Goal: Information Seeking & Learning: Learn about a topic

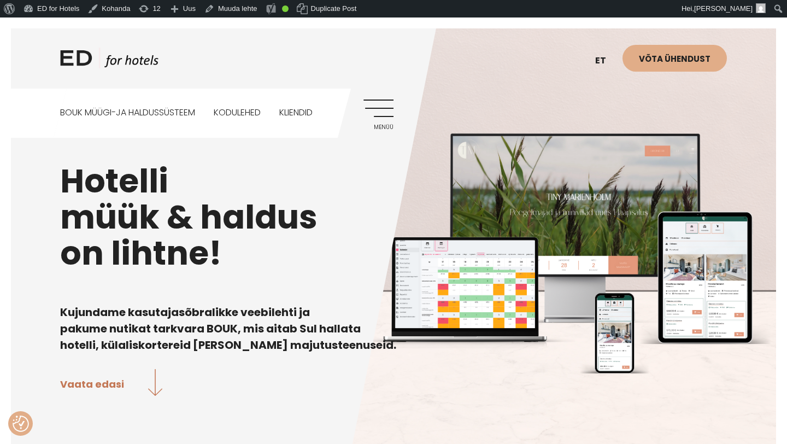
click at [375, 103] on link "Menüü" at bounding box center [378, 114] width 30 height 30
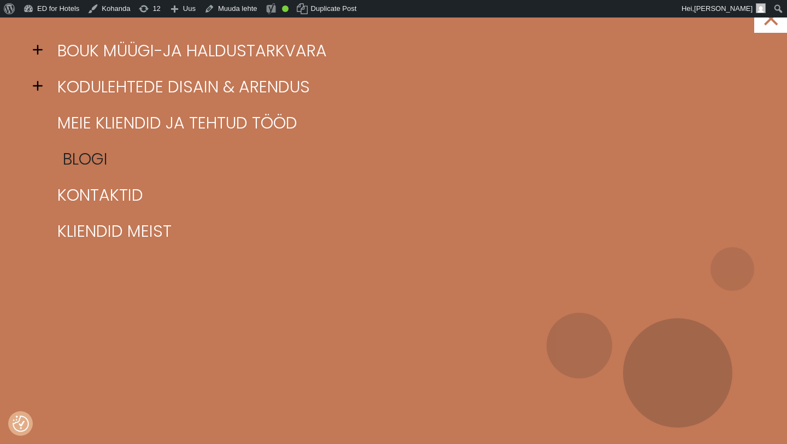
click at [89, 157] on link "Blogi" at bounding box center [407, 159] width 705 height 36
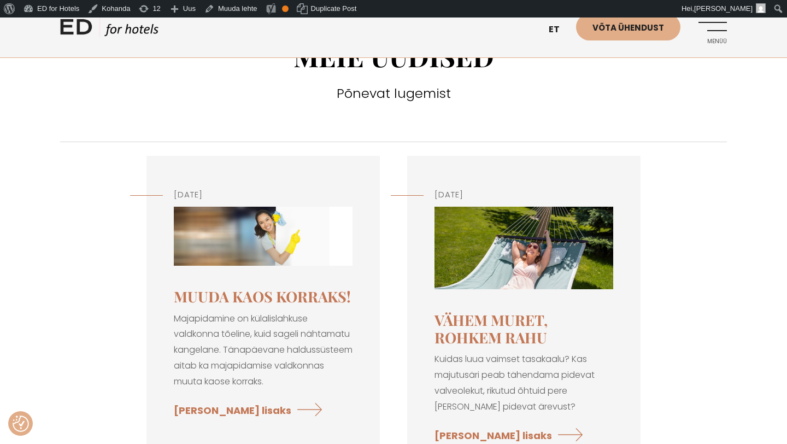
scroll to position [60, 0]
click at [255, 251] on img at bounding box center [263, 236] width 179 height 60
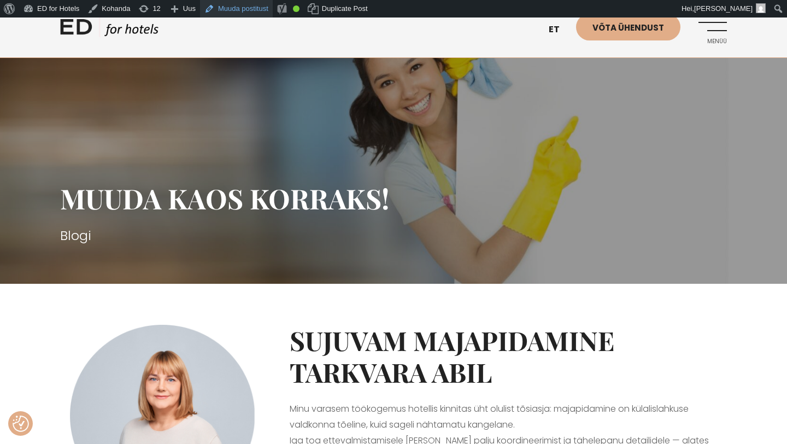
click at [243, 13] on link "Muuda postitust" at bounding box center [236, 8] width 73 height 17
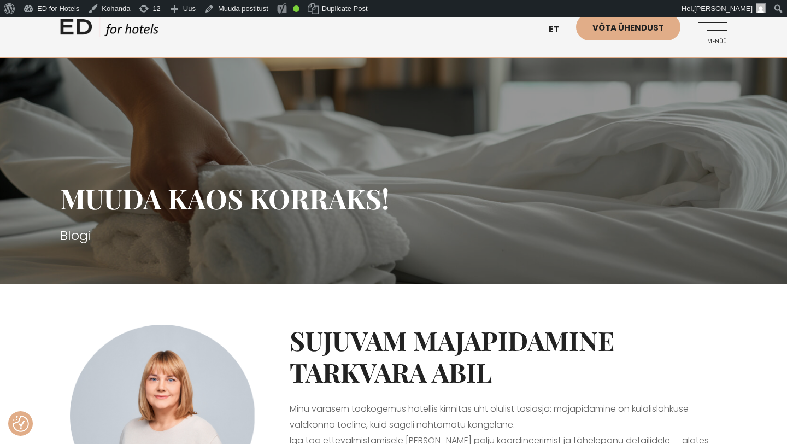
click at [709, 31] on link "Menüü" at bounding box center [712, 29] width 30 height 30
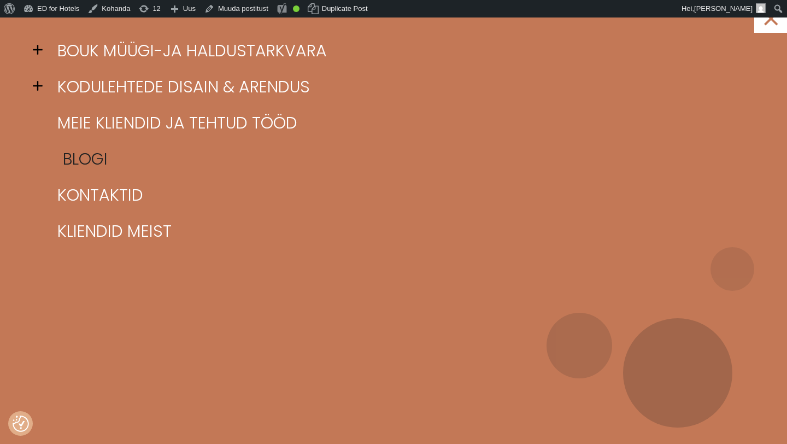
click at [97, 157] on link "Blogi" at bounding box center [407, 159] width 705 height 36
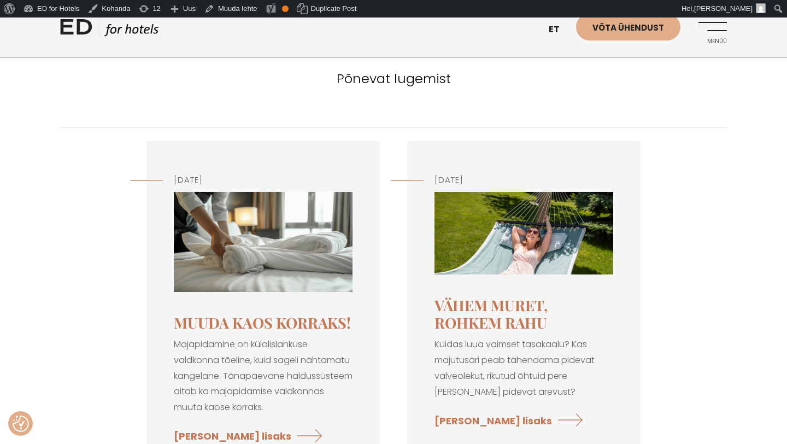
scroll to position [63, 0]
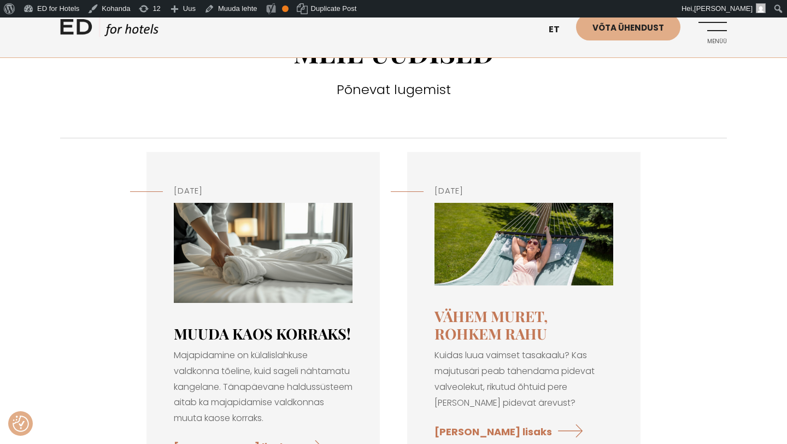
click at [256, 333] on link "Muuda kaos korraks!" at bounding box center [262, 333] width 177 height 20
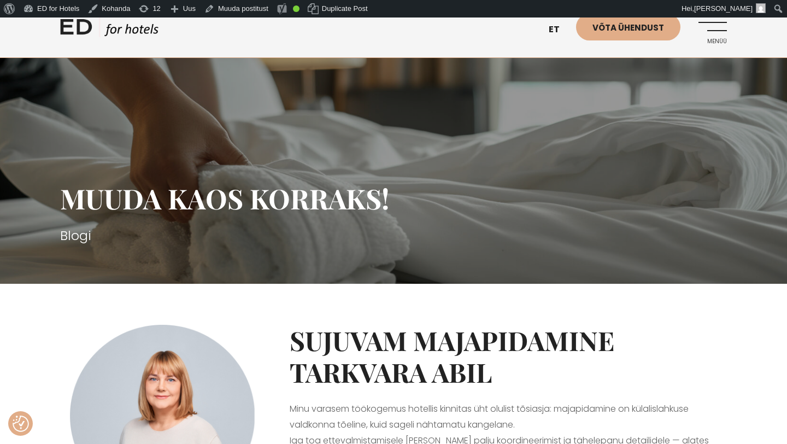
click at [716, 34] on link "Menüü" at bounding box center [712, 29] width 30 height 30
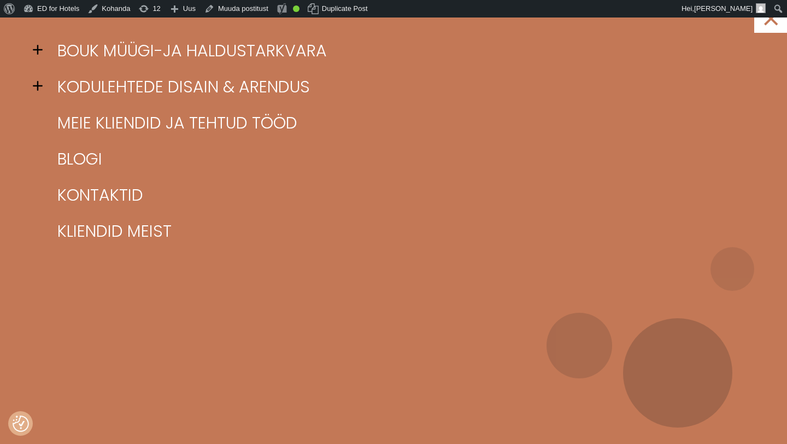
click at [39, 54] on span at bounding box center [41, 50] width 16 height 16
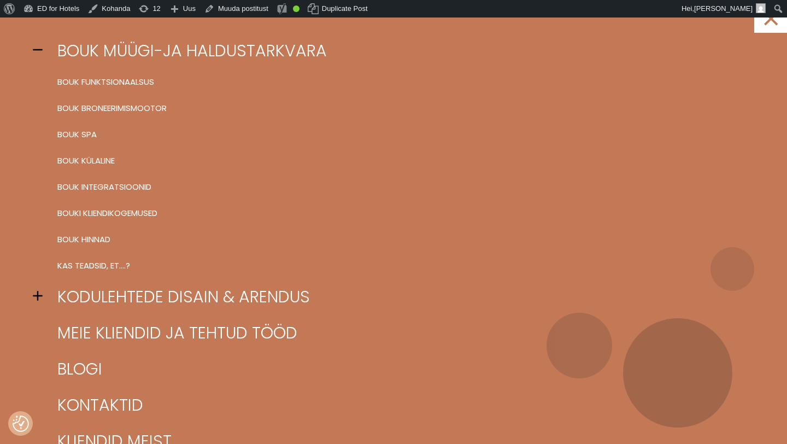
click at [40, 49] on span at bounding box center [41, 50] width 16 height 16
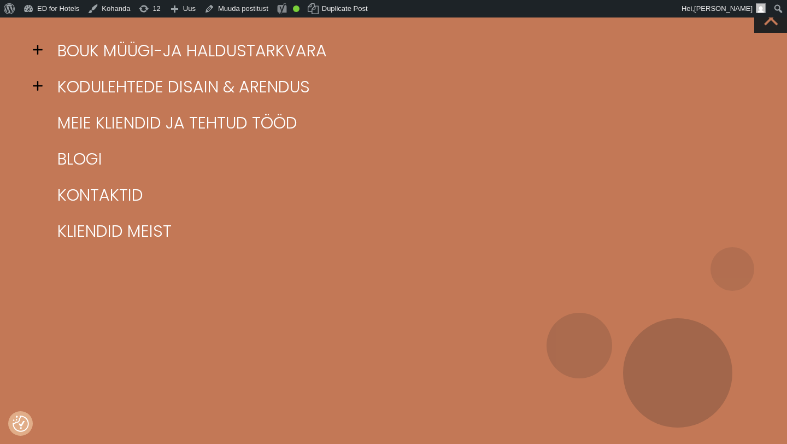
click at [772, 22] on link "×" at bounding box center [770, 16] width 33 height 33
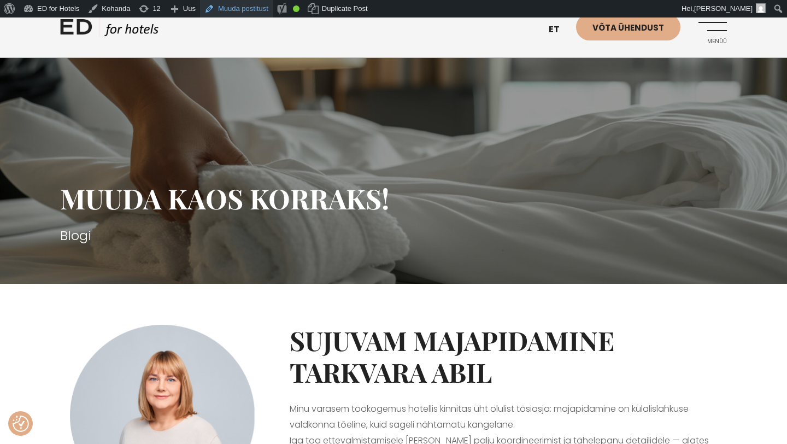
click at [257, 10] on link "Muuda postitust" at bounding box center [236, 8] width 73 height 17
